Goal: Navigation & Orientation: Find specific page/section

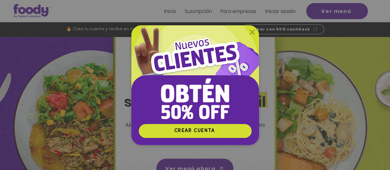
click at [253, 30] on icon "Volver al sitio" at bounding box center [252, 32] width 5 height 5
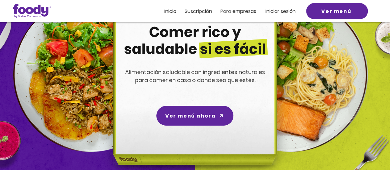
click at [36, 8] on img at bounding box center [32, 11] width 38 height 14
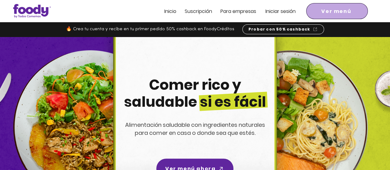
click at [348, 13] on span "Ver menú" at bounding box center [336, 11] width 30 height 8
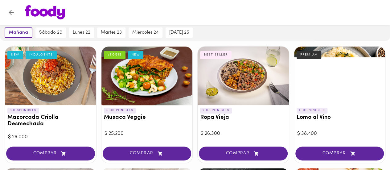
scroll to position [43, 0]
